Goal: Information Seeking & Learning: Learn about a topic

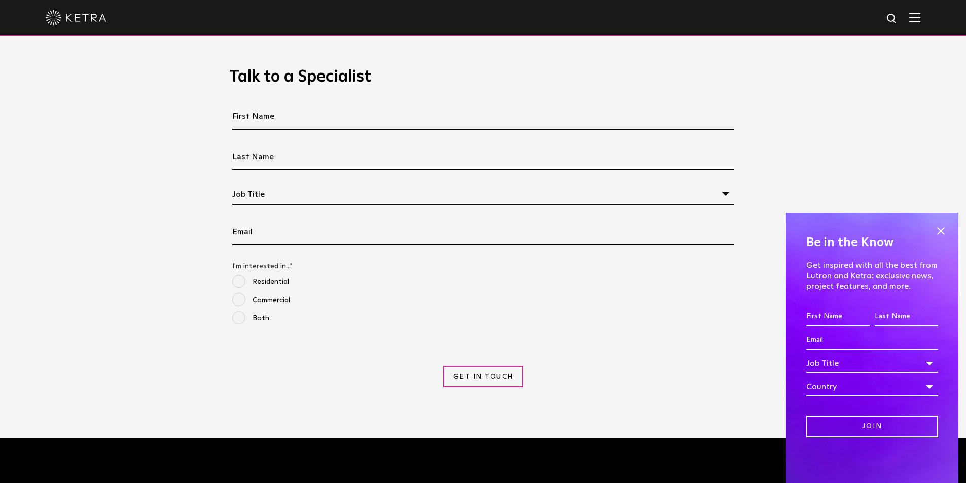
scroll to position [1141, 0]
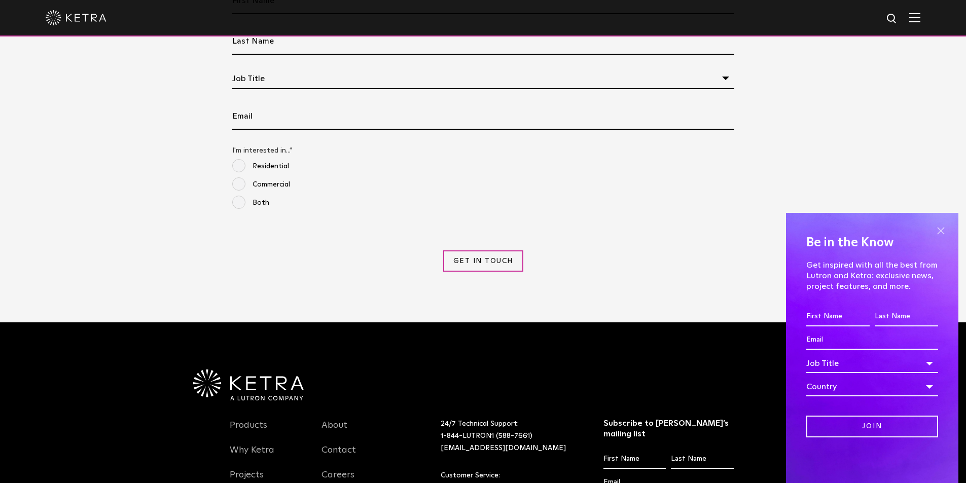
click at [774, 224] on span at bounding box center [940, 230] width 15 height 15
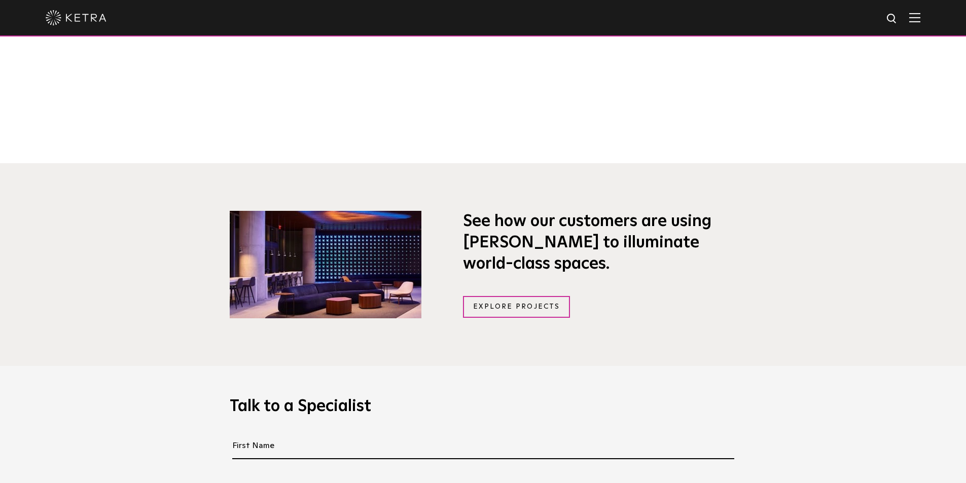
scroll to position [599, 0]
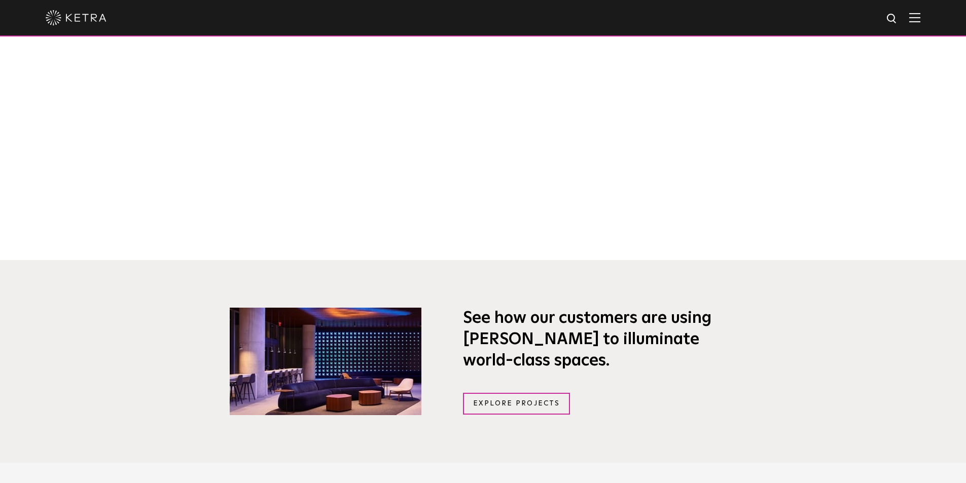
click at [774, 15] on img at bounding box center [915, 18] width 11 height 10
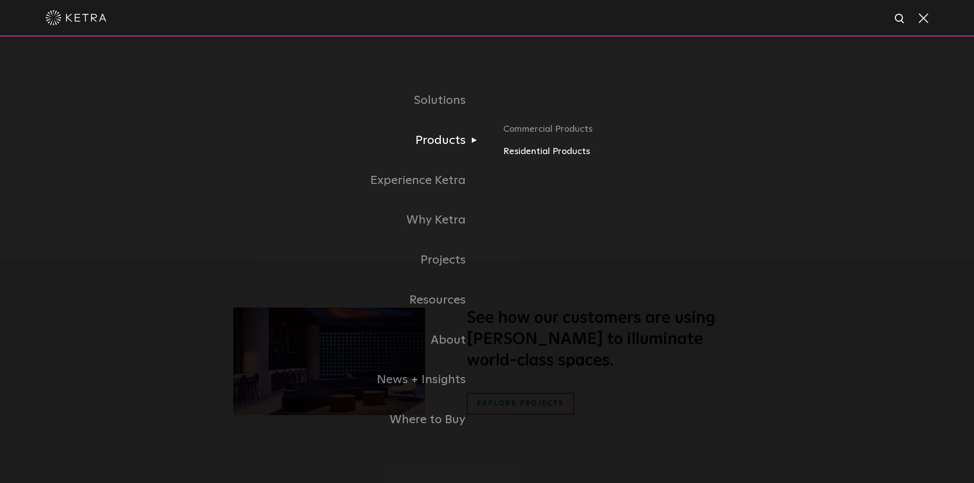
click at [509, 151] on link "Residential Products" at bounding box center [621, 152] width 237 height 15
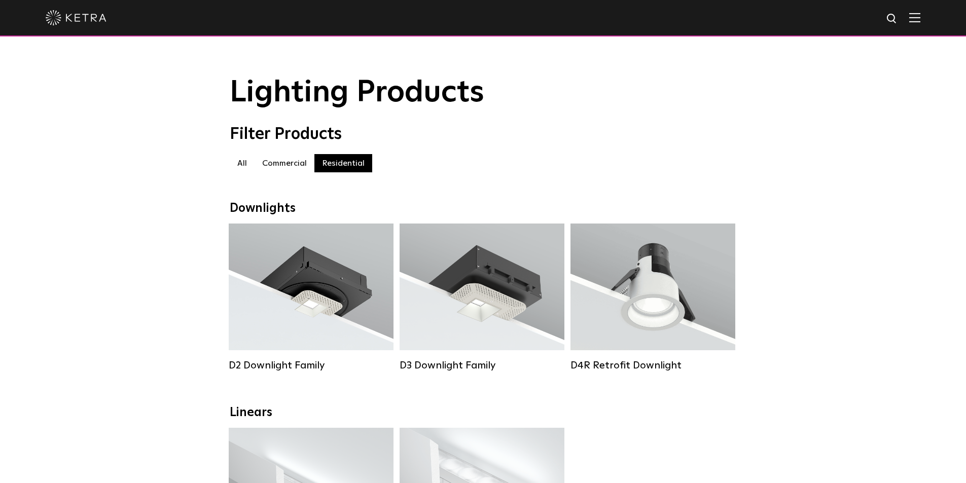
click at [921, 24] on div at bounding box center [483, 18] width 875 height 36
click at [921, 20] on img at bounding box center [915, 18] width 11 height 10
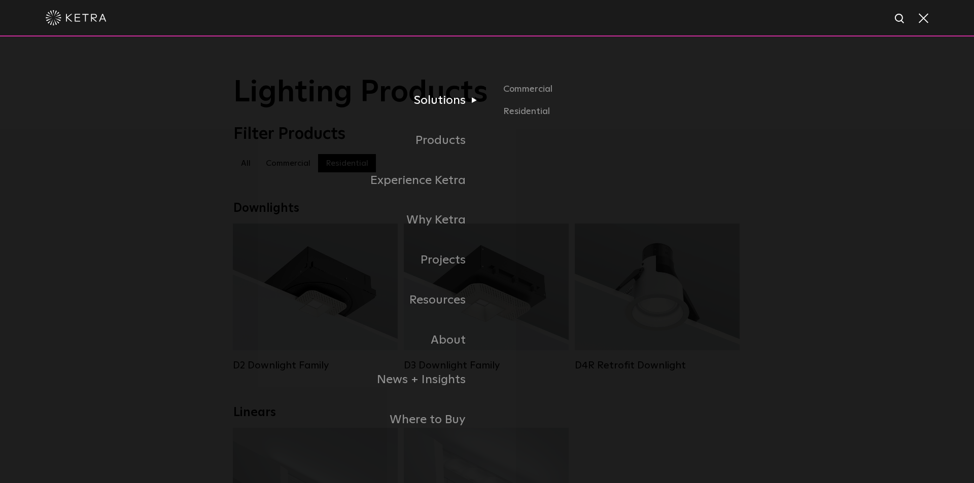
click at [439, 98] on link "Solutions" at bounding box center [360, 101] width 254 height 40
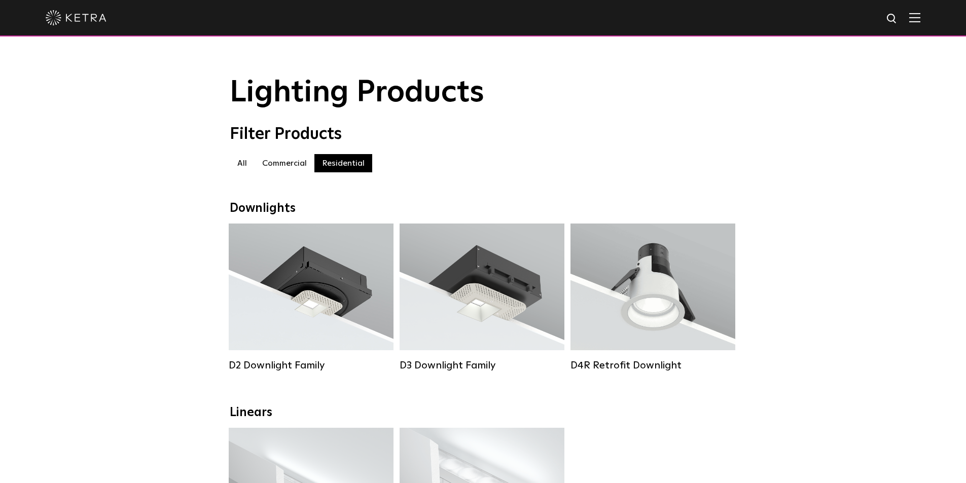
click at [921, 24] on div at bounding box center [483, 18] width 875 height 36
click at [921, 20] on img at bounding box center [915, 18] width 11 height 10
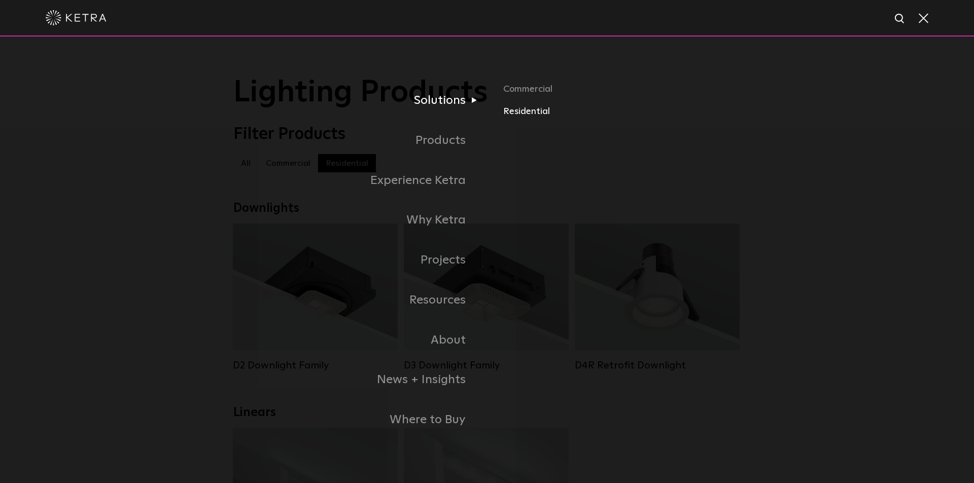
click at [543, 112] on link "Residential" at bounding box center [621, 112] width 237 height 15
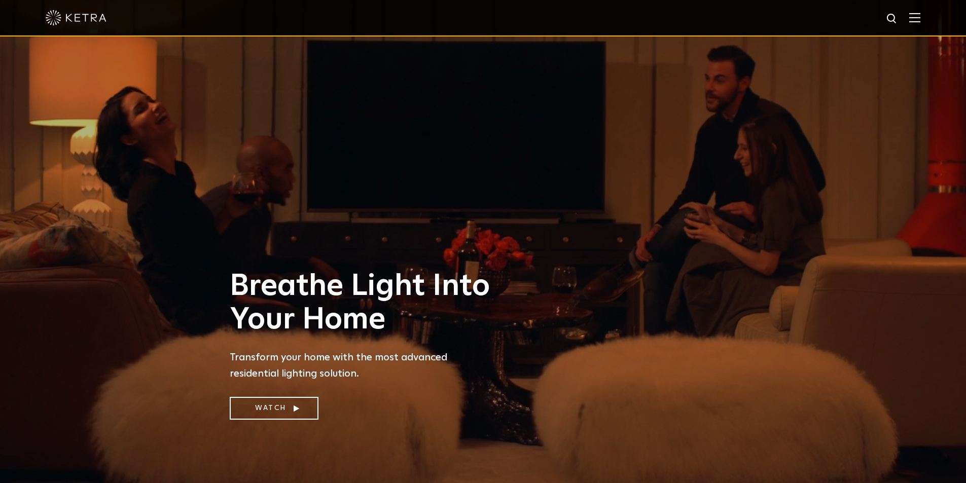
click at [921, 18] on img at bounding box center [915, 18] width 11 height 10
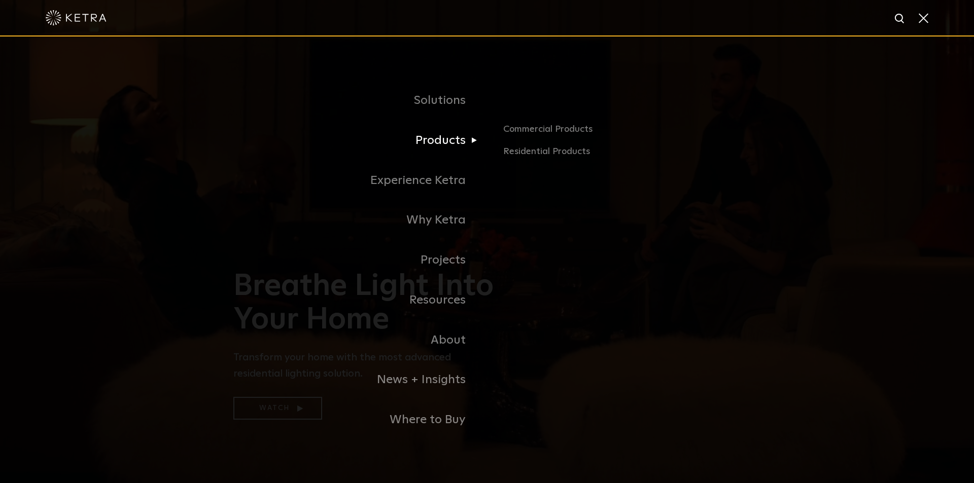
click at [453, 146] on link "Products" at bounding box center [360, 141] width 254 height 40
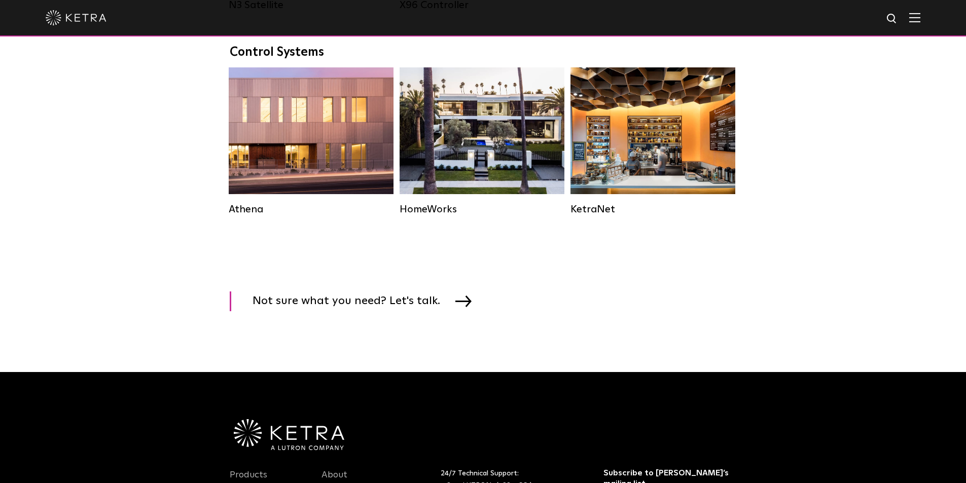
scroll to position [1381, 0]
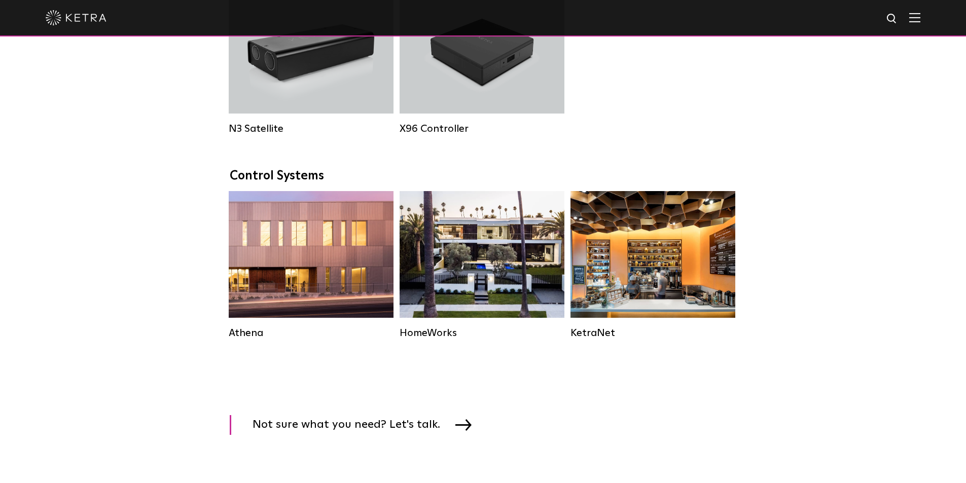
click at [930, 17] on div at bounding box center [483, 18] width 966 height 37
click at [921, 19] on img at bounding box center [915, 18] width 11 height 10
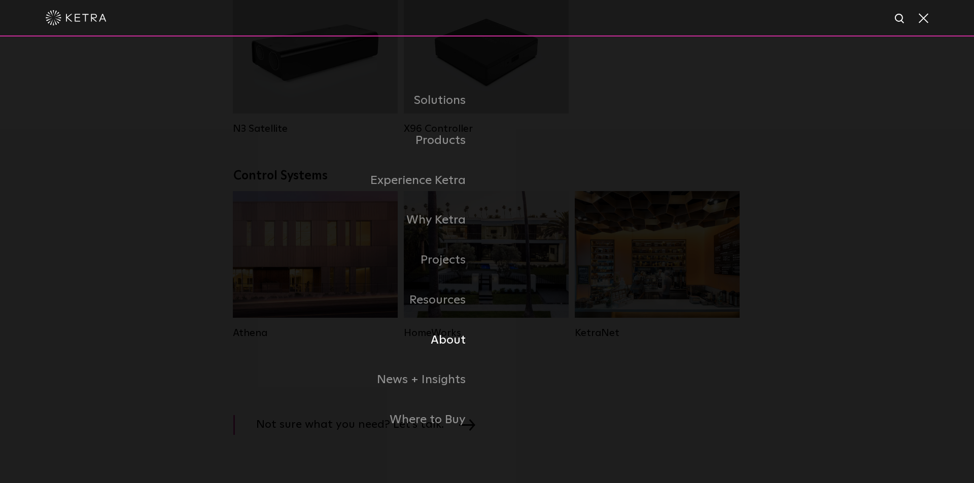
click at [453, 338] on link "About" at bounding box center [360, 341] width 254 height 40
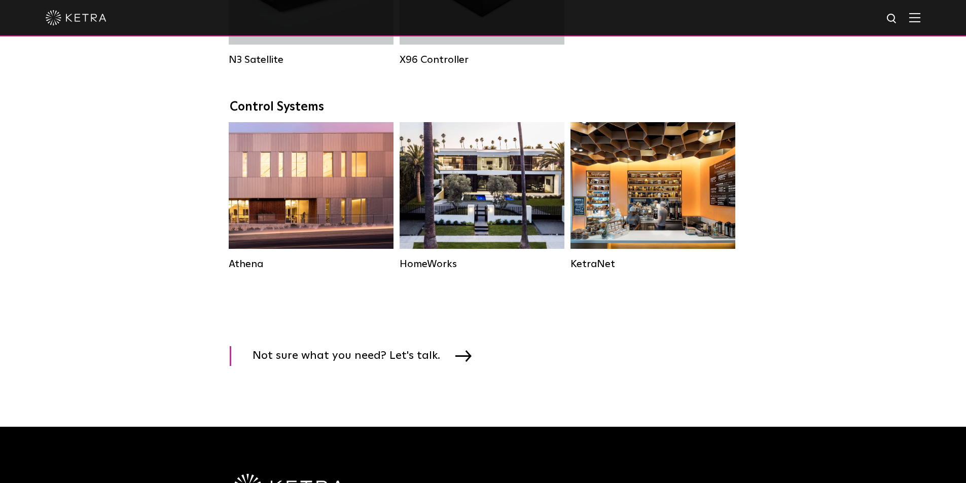
scroll to position [1432, 0]
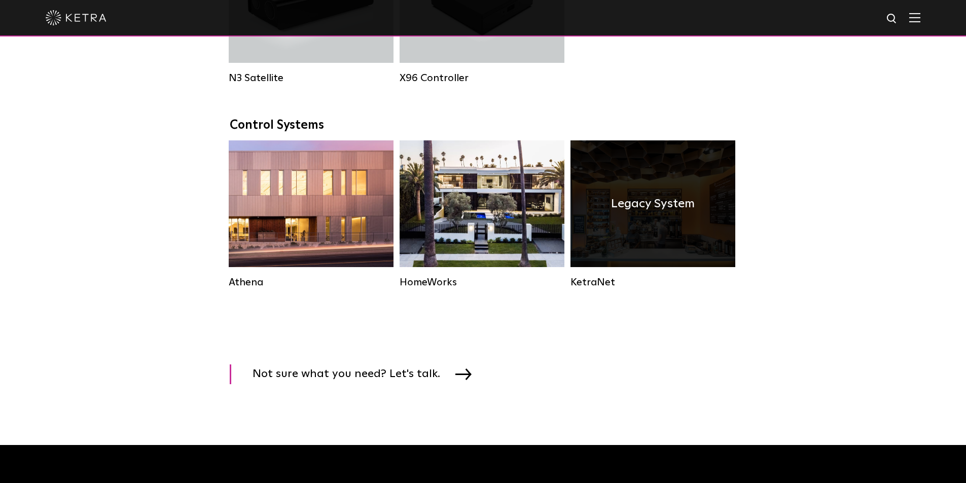
click at [647, 214] on h4 "Legacy System" at bounding box center [653, 203] width 84 height 19
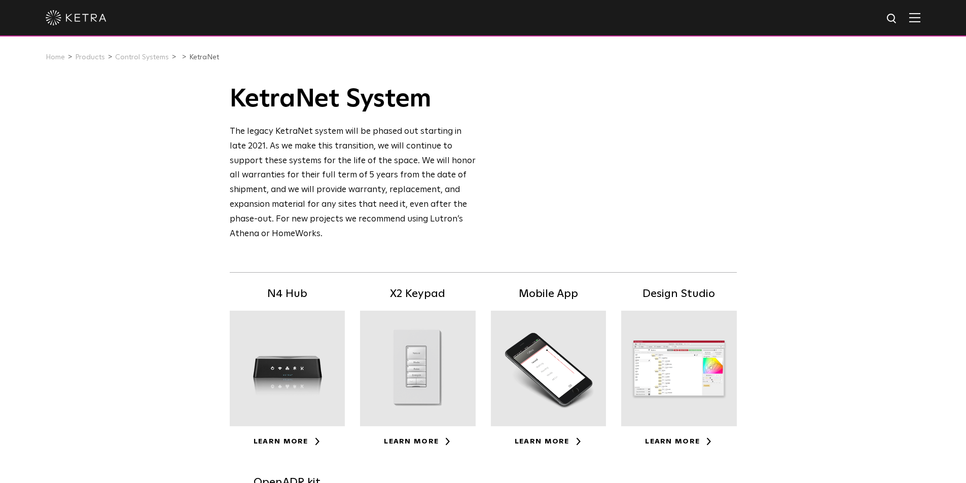
scroll to position [51, 0]
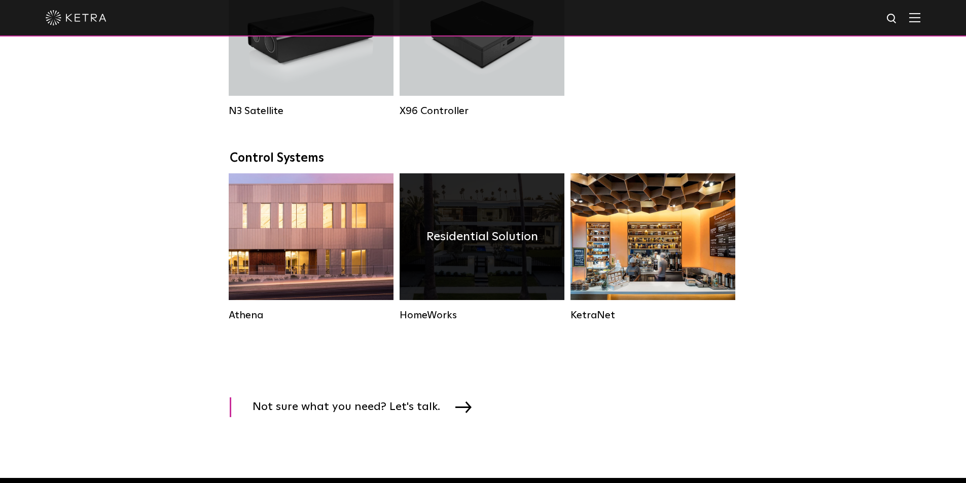
scroll to position [1381, 0]
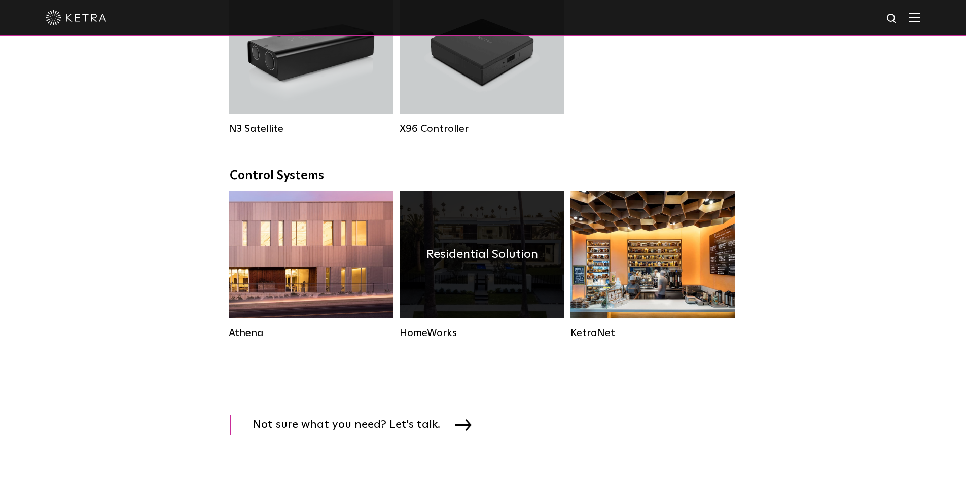
click at [478, 260] on h4 "Residential Solution" at bounding box center [483, 254] width 112 height 19
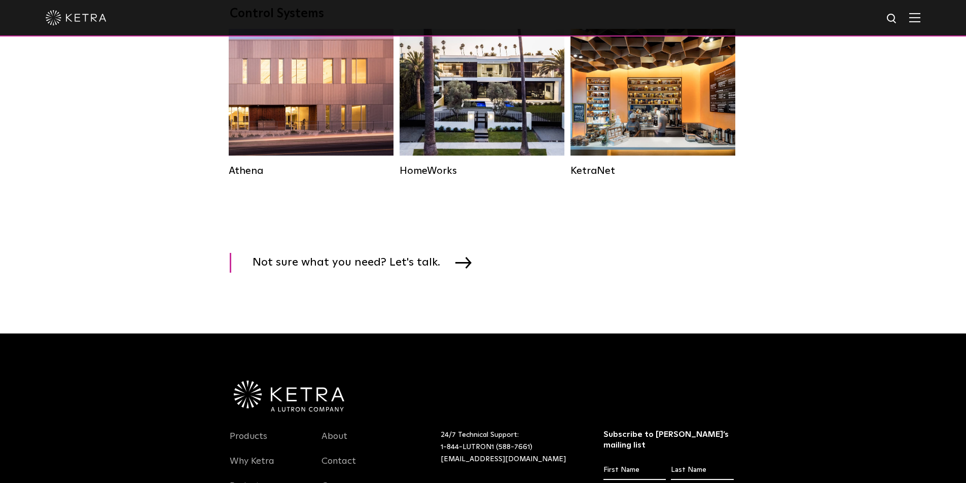
scroll to position [1381, 0]
